Goal: Task Accomplishment & Management: Manage account settings

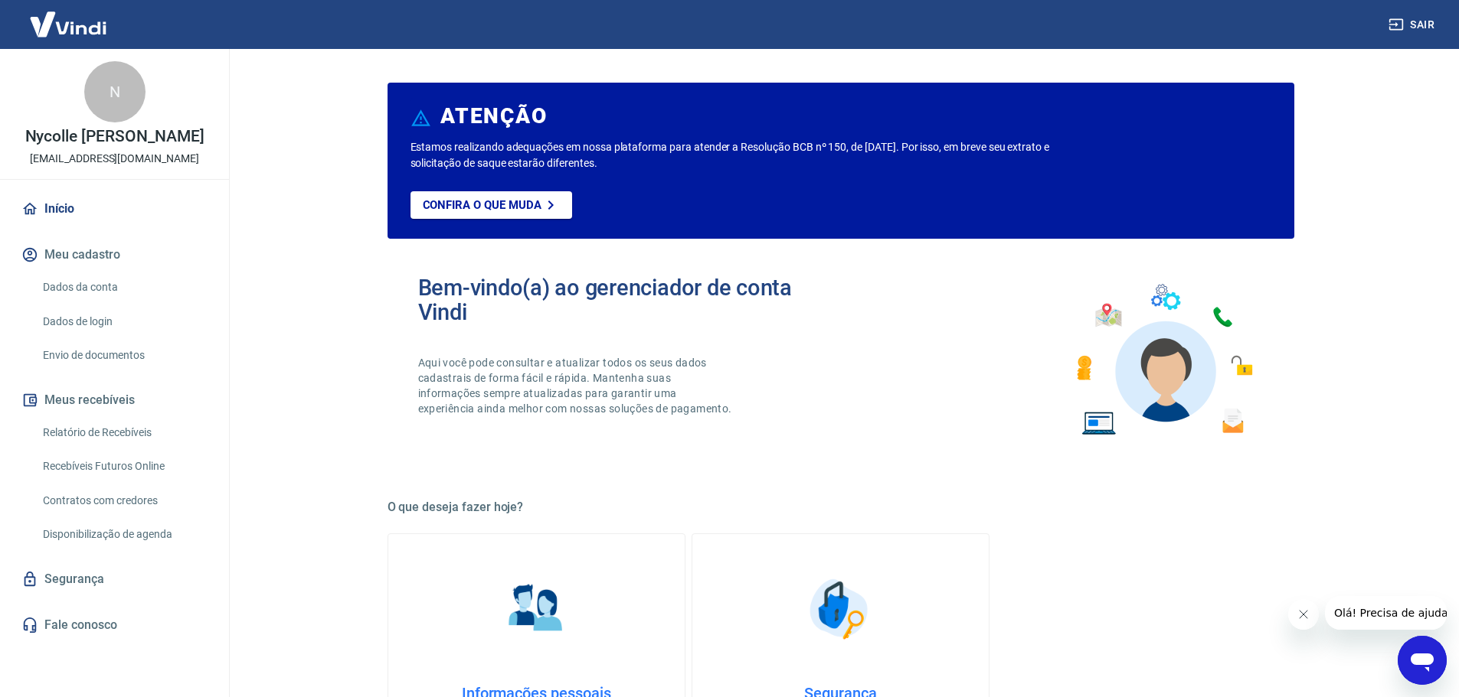
click at [93, 446] on link "Relatório de Recebíveis" at bounding box center [124, 432] width 174 height 31
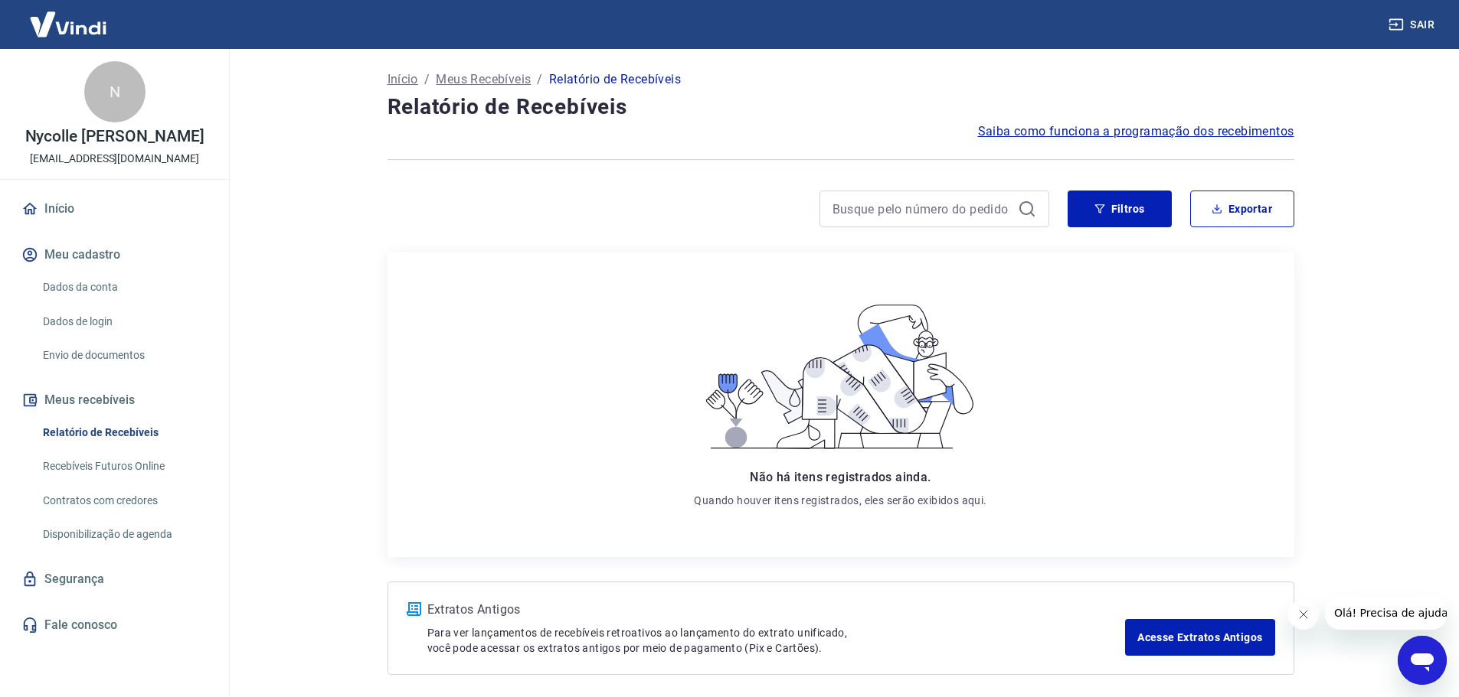
click at [103, 293] on link "Dados da conta" at bounding box center [124, 287] width 174 height 31
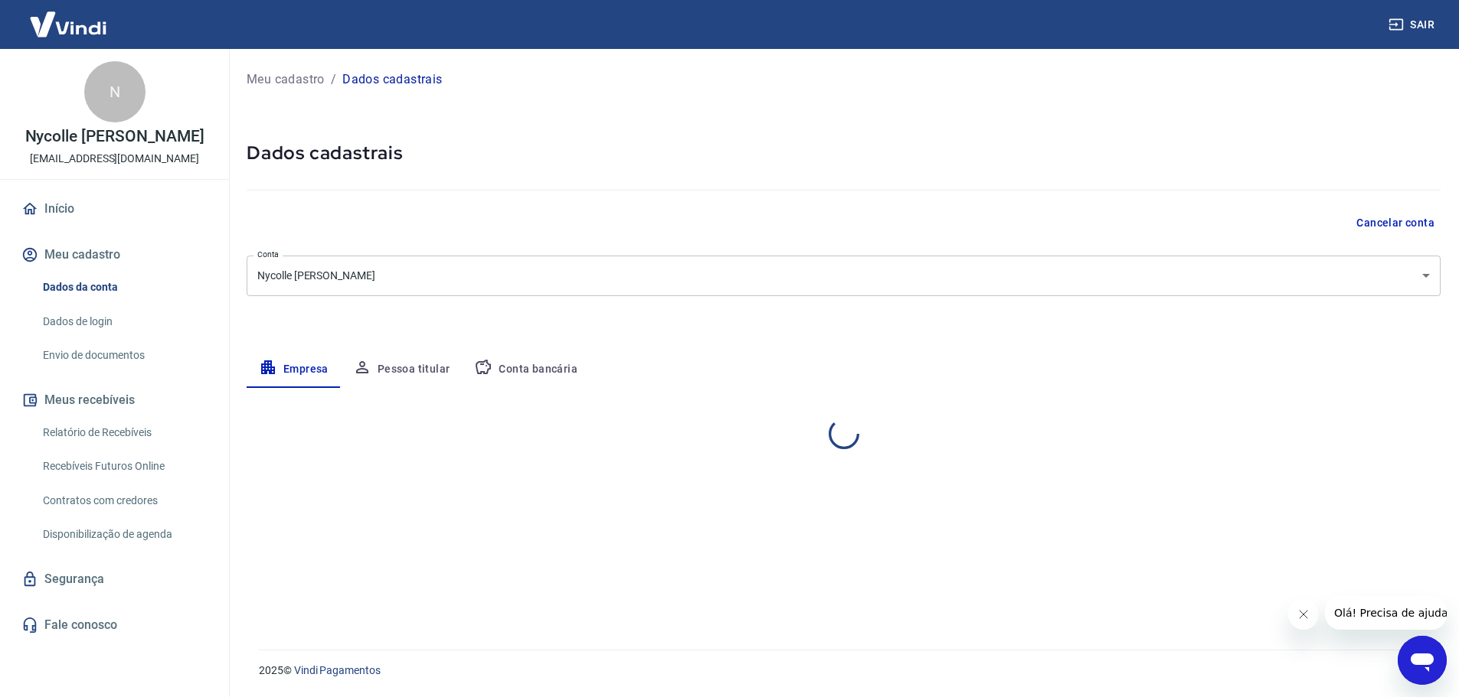
select select "RS"
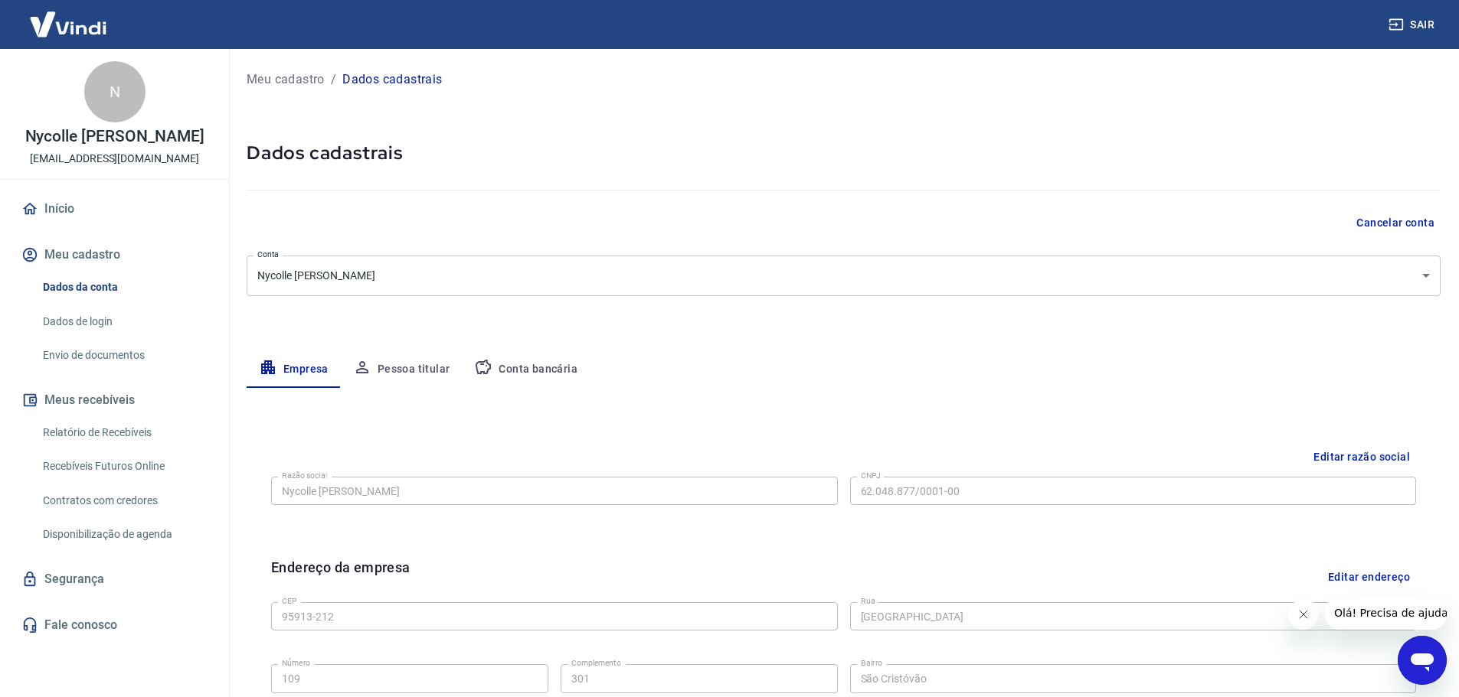
scroll to position [358, 0]
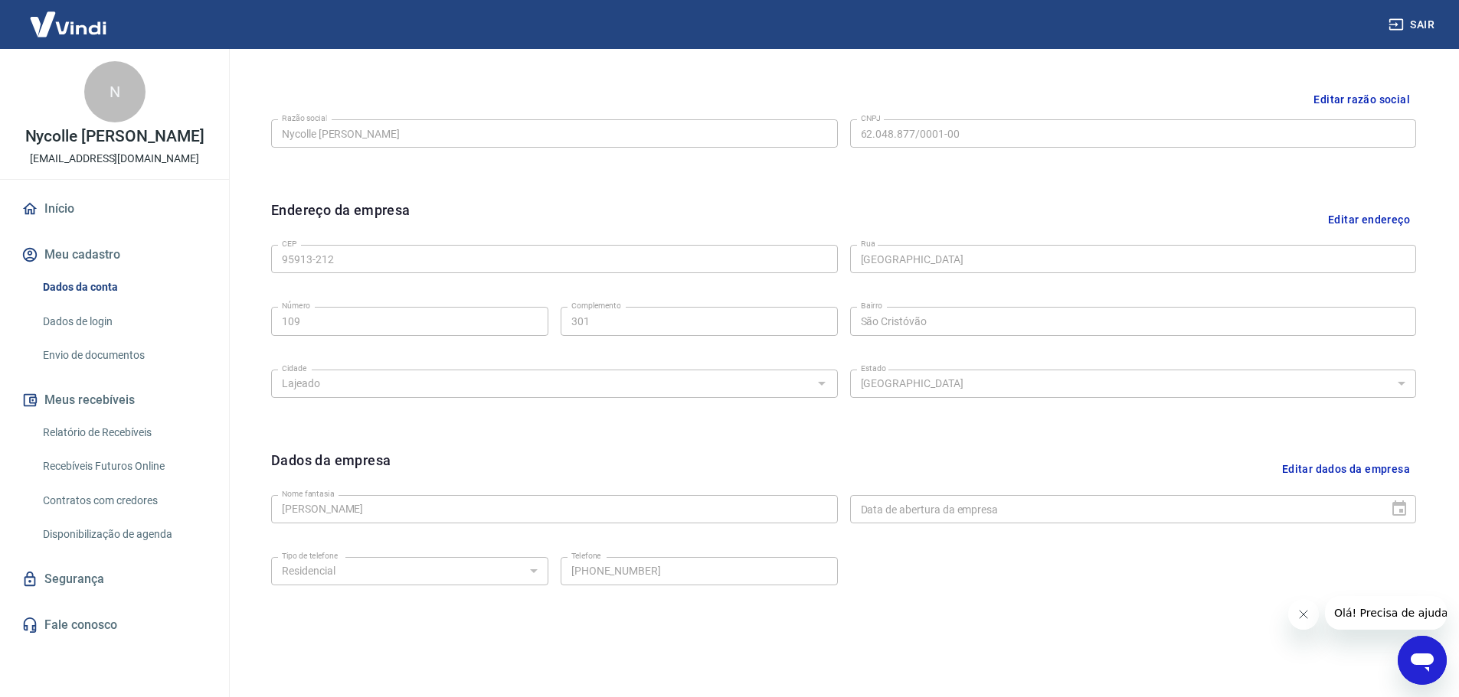
click at [79, 226] on link "Início" at bounding box center [114, 209] width 192 height 34
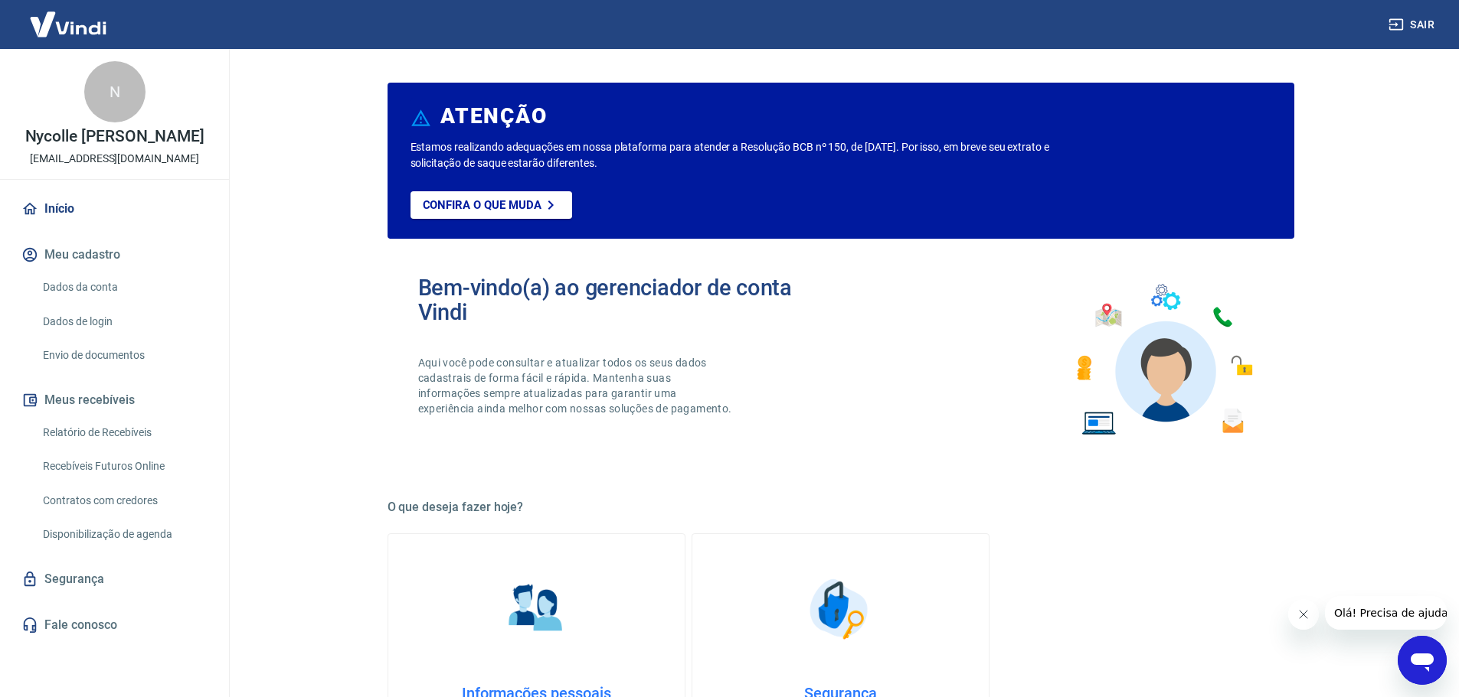
click at [108, 371] on link "Envio de documentos" at bounding box center [124, 355] width 174 height 31
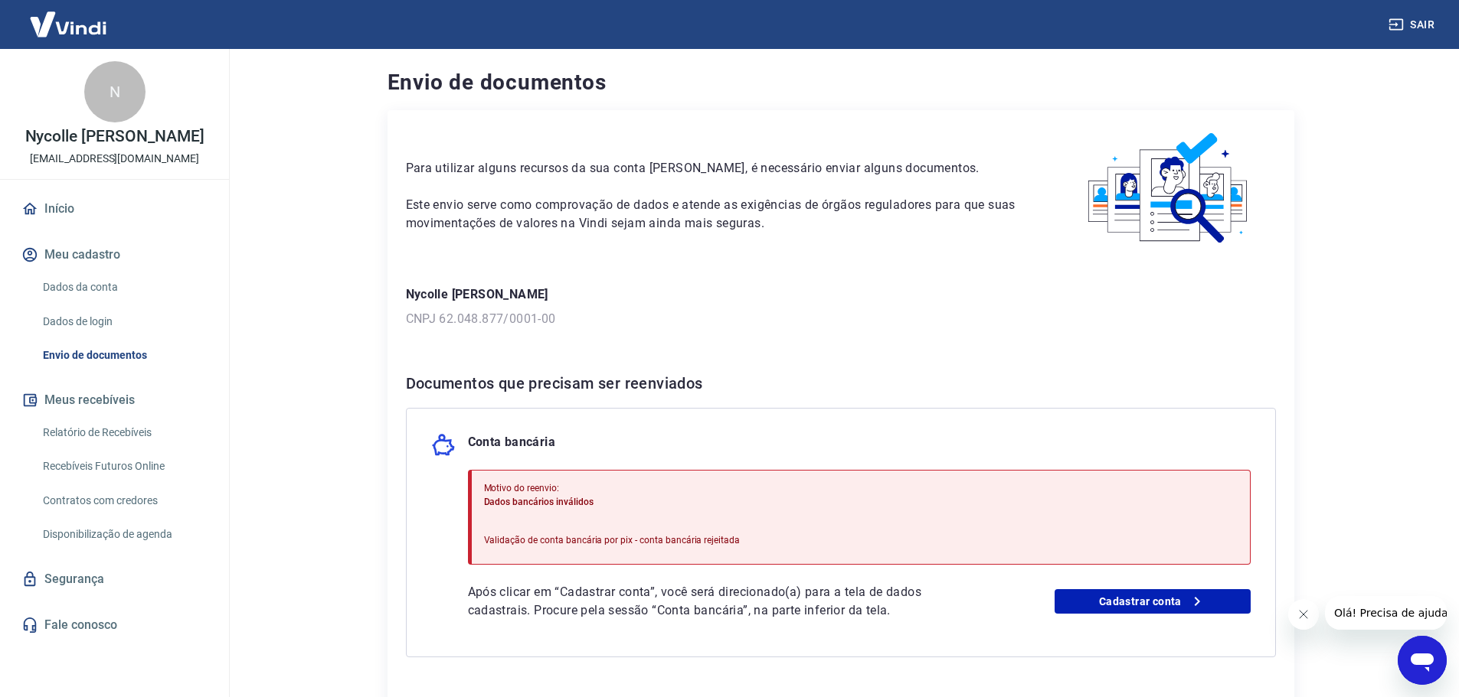
scroll to position [118, 0]
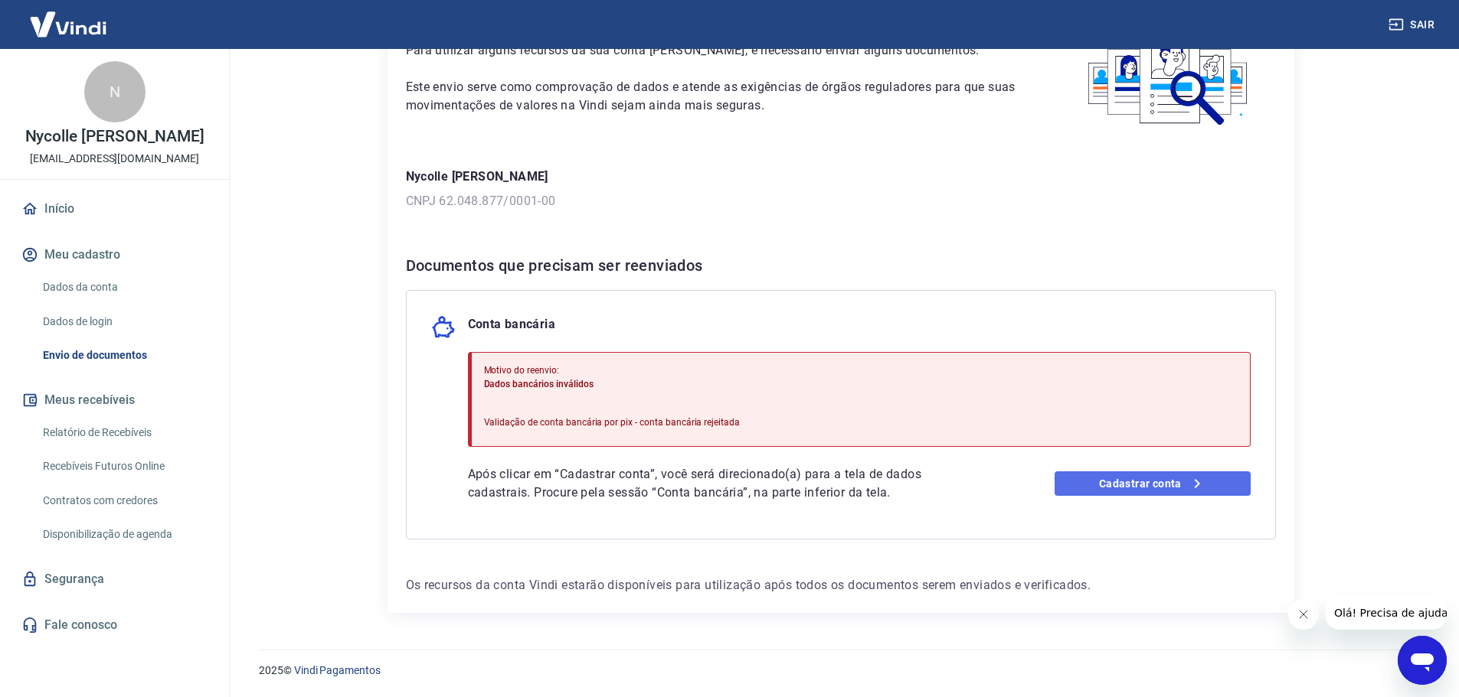
click at [1144, 492] on link "Cadastrar conta" at bounding box center [1152, 484] width 196 height 25
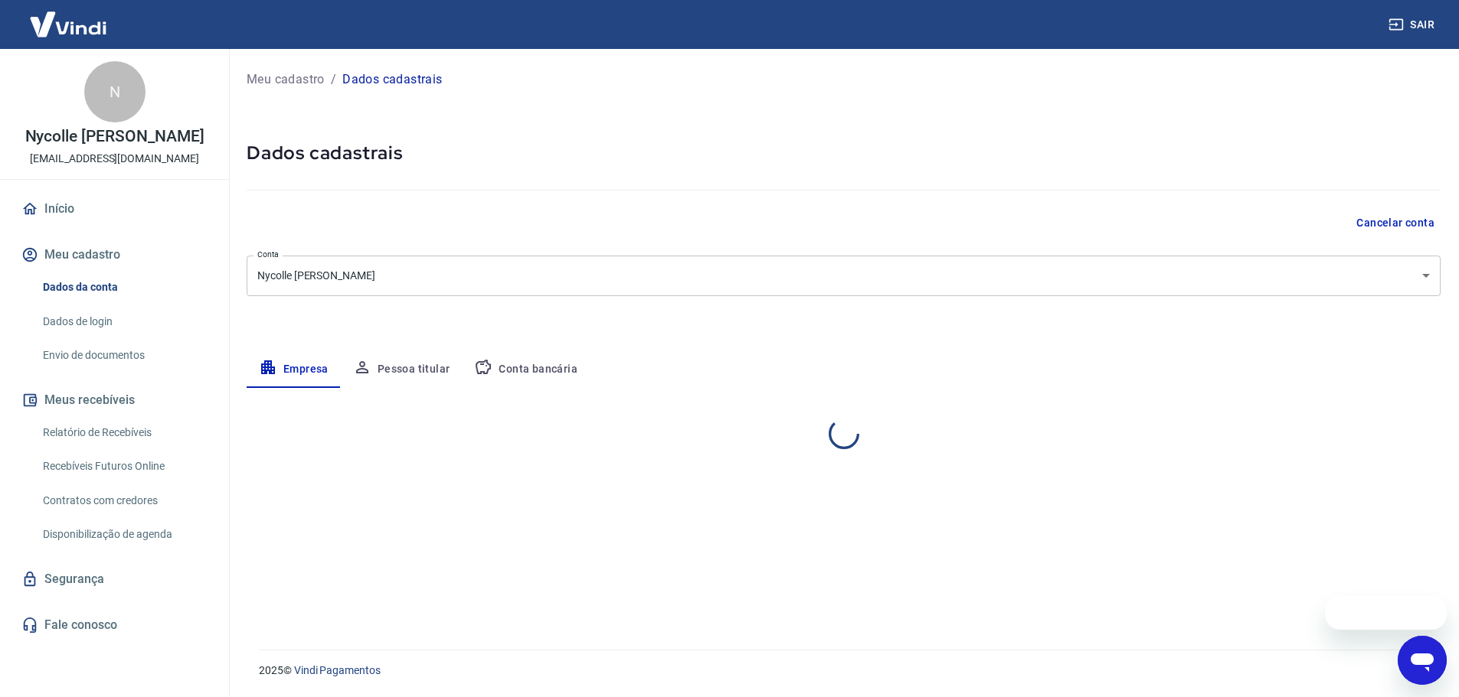
select select "RS"
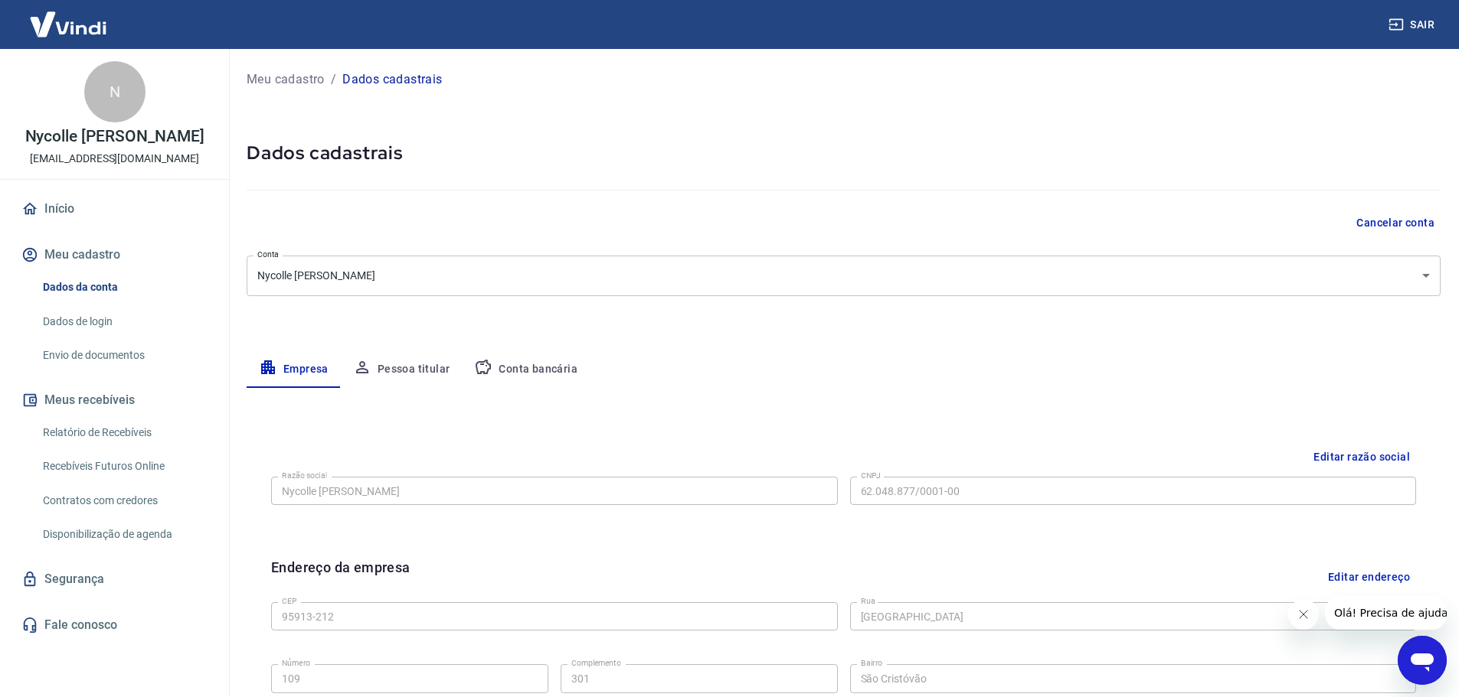
click at [386, 367] on button "Pessoa titular" at bounding box center [402, 369] width 122 height 37
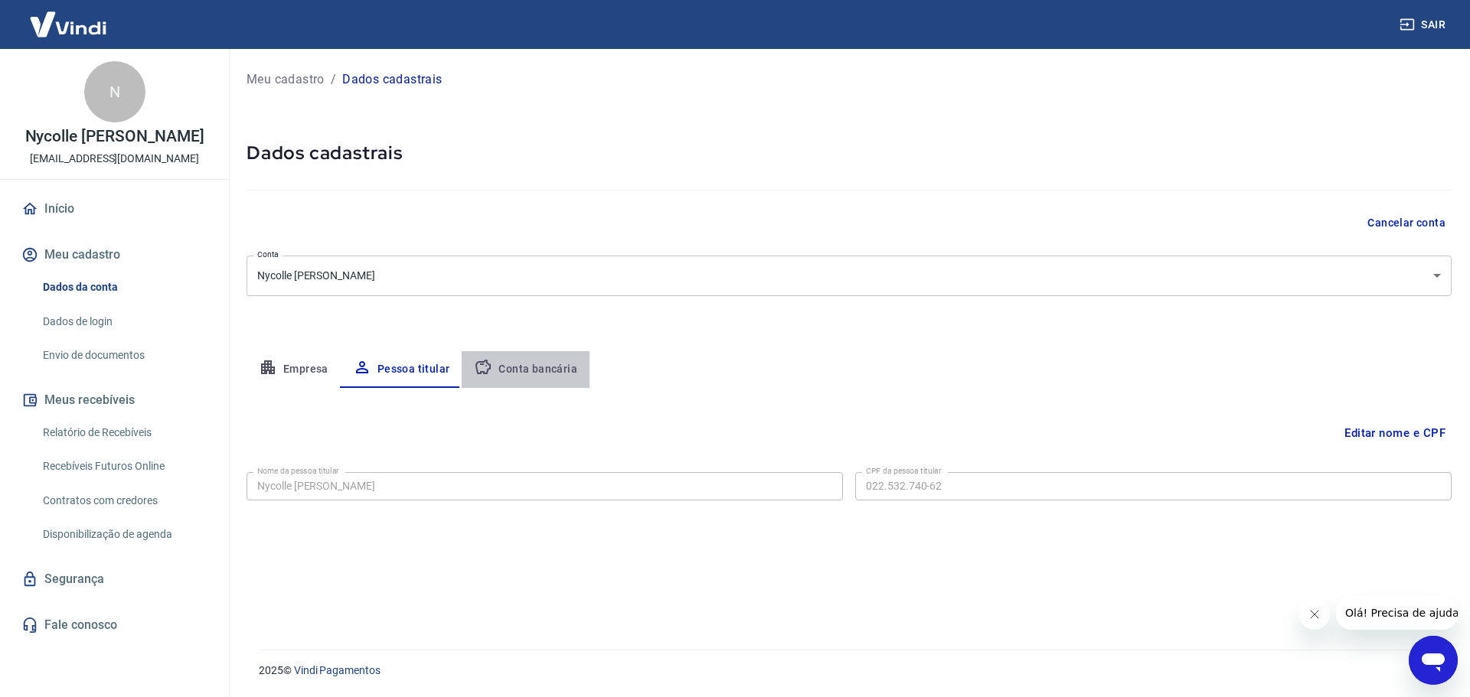
click at [555, 368] on button "Conta bancária" at bounding box center [526, 369] width 128 height 37
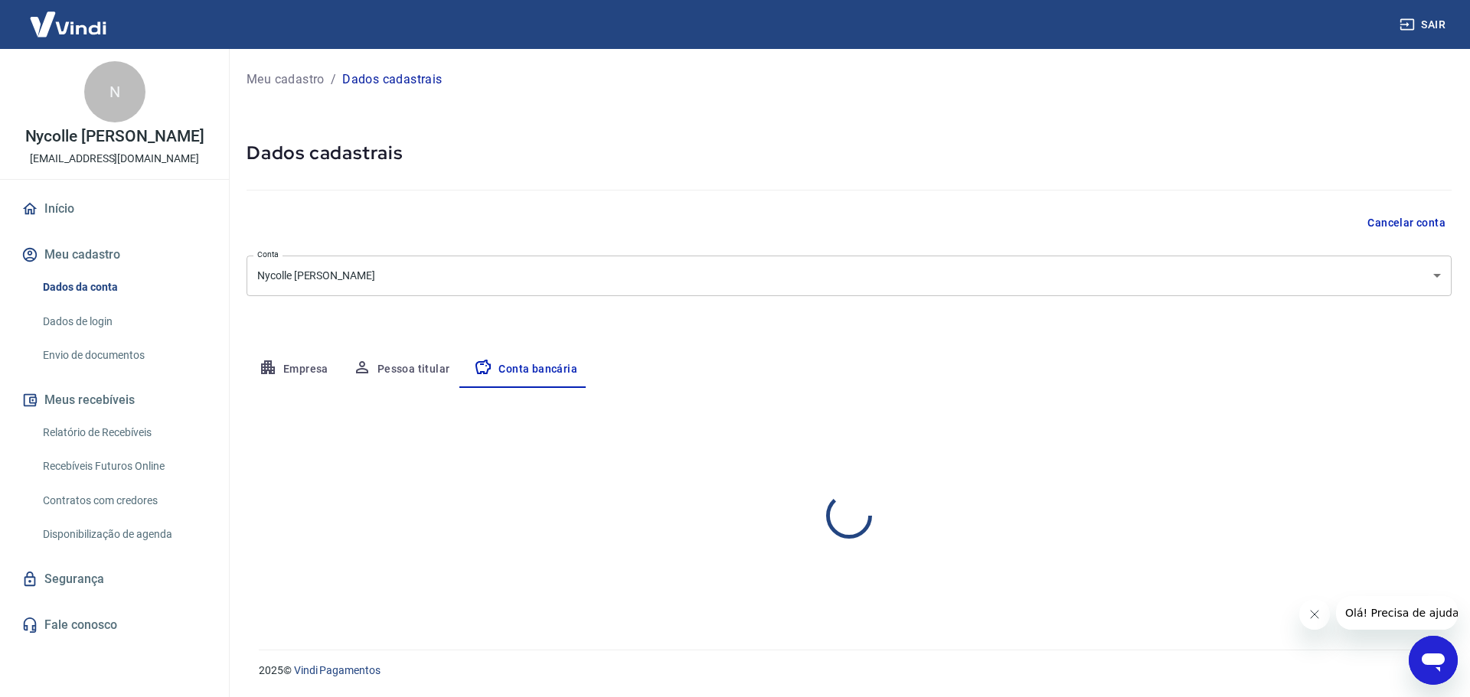
select select "1"
click at [93, 550] on link "Disponibilização de agenda" at bounding box center [124, 534] width 174 height 31
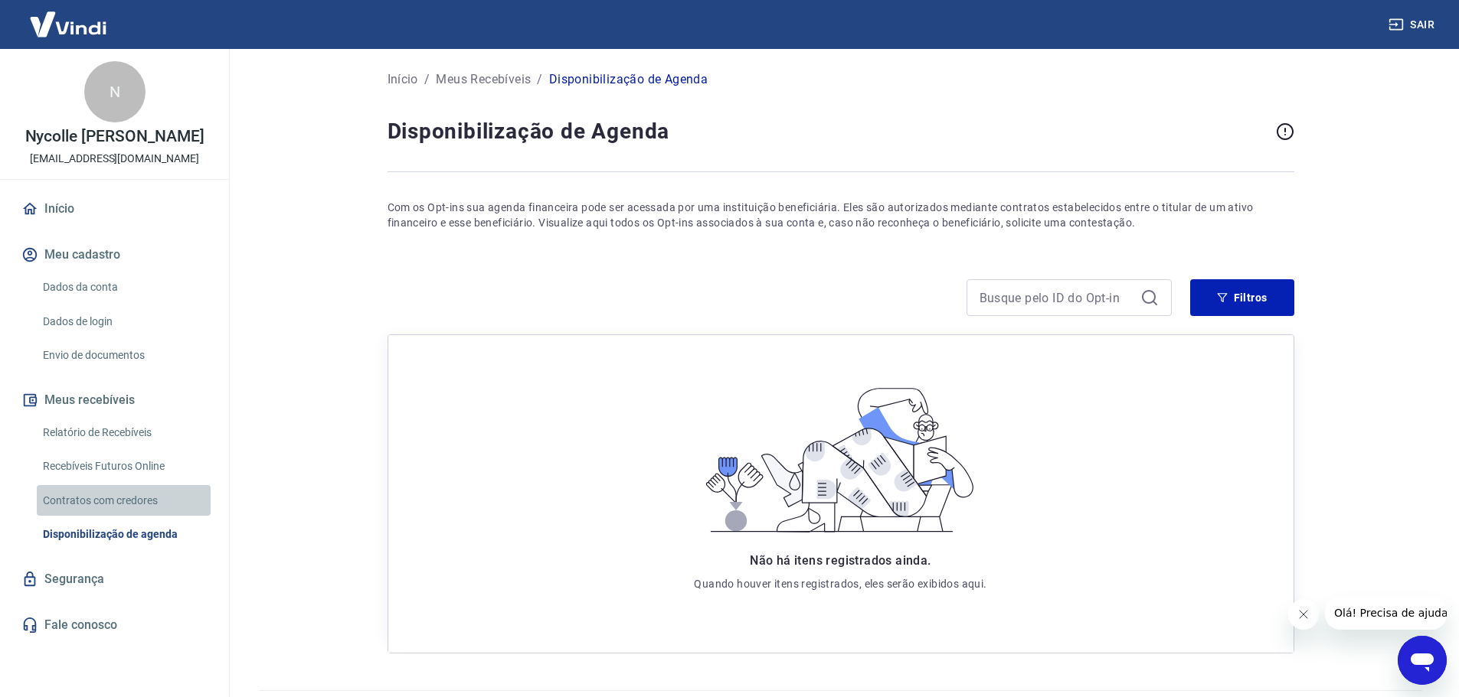
click at [100, 517] on link "Contratos com credores" at bounding box center [124, 500] width 174 height 31
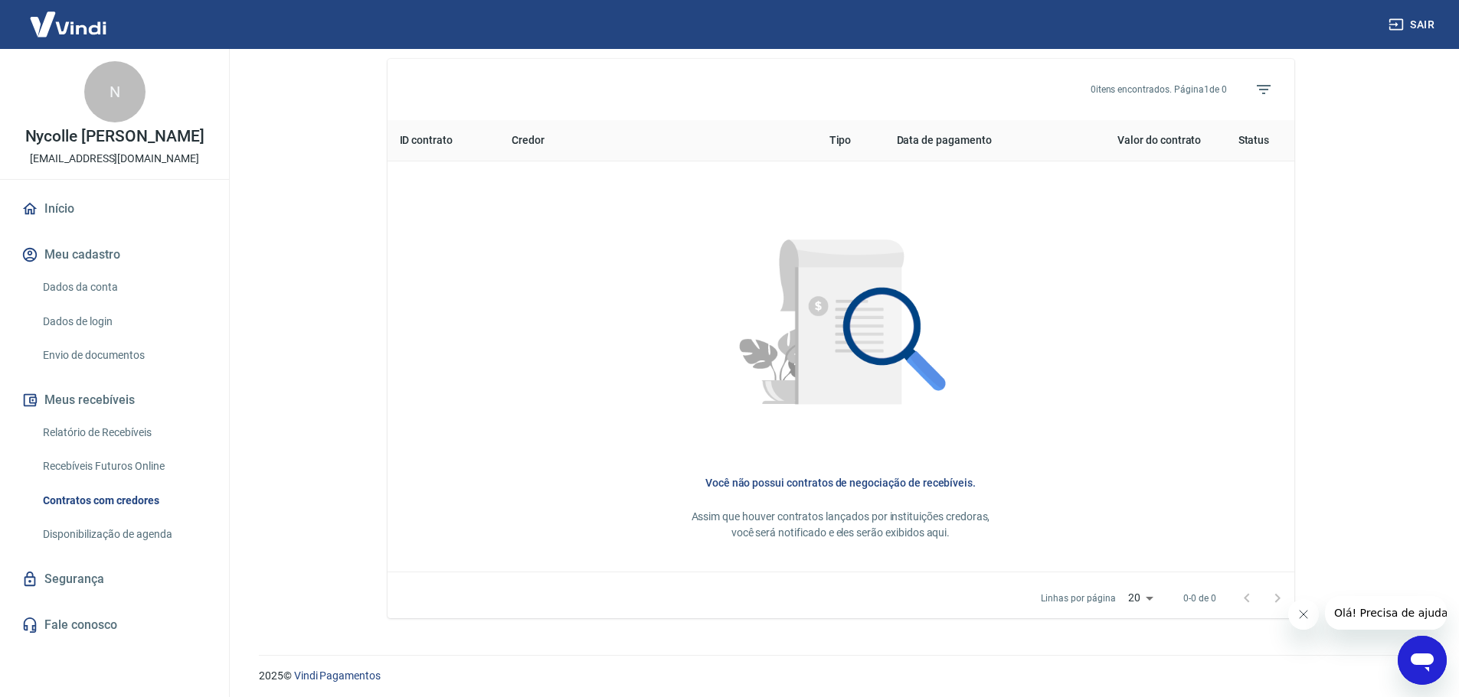
scroll to position [569, 0]
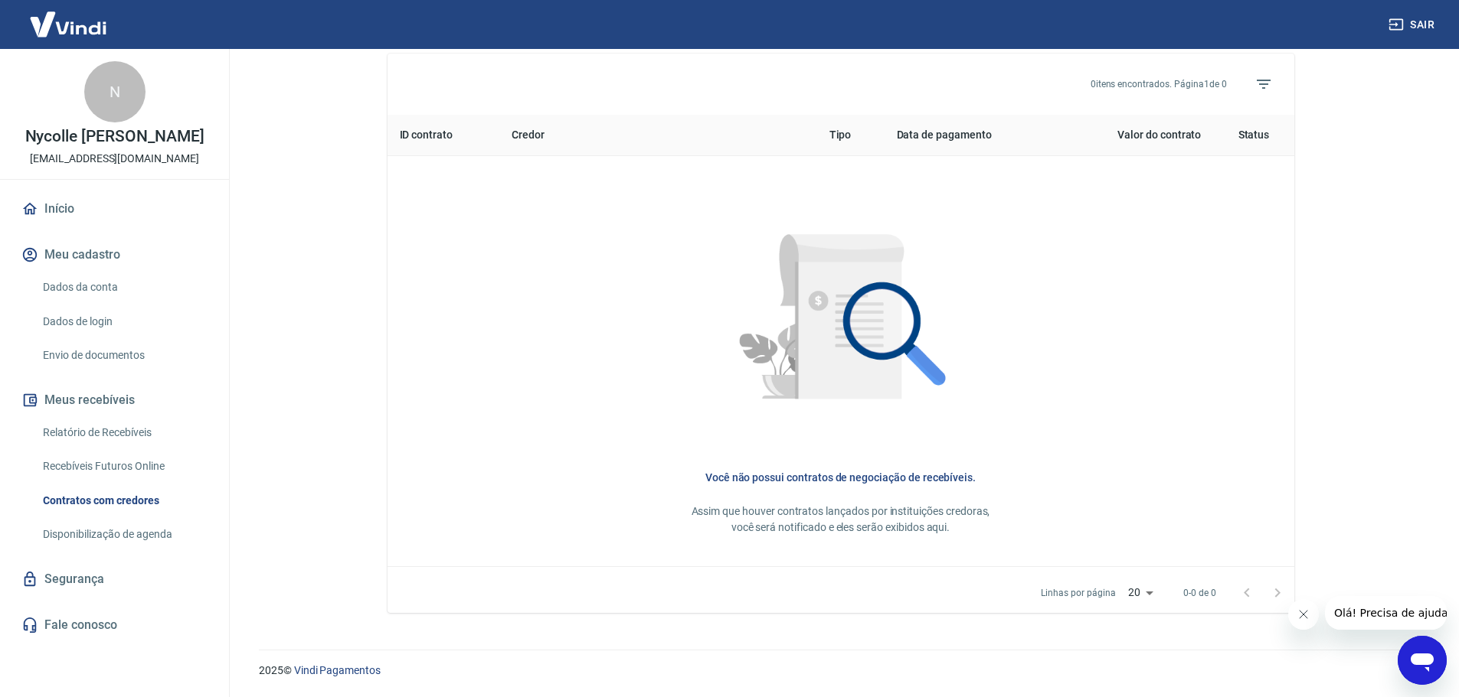
click at [82, 640] on link "Fale conosco" at bounding box center [114, 626] width 192 height 34
